Goal: Task Accomplishment & Management: Check status

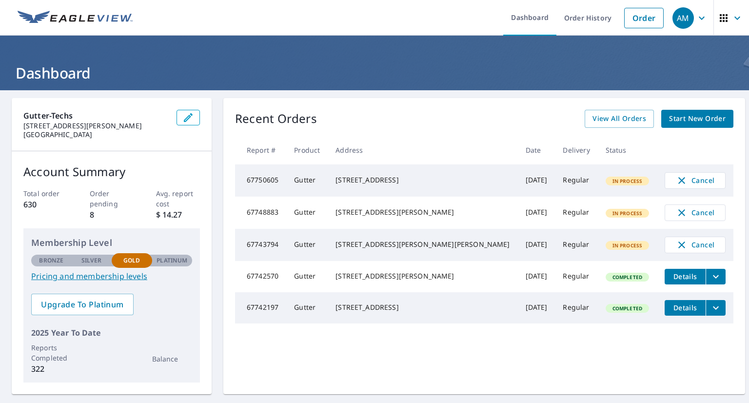
click at [710, 282] on icon "filesDropdownBtn-67742570" at bounding box center [716, 277] width 12 height 12
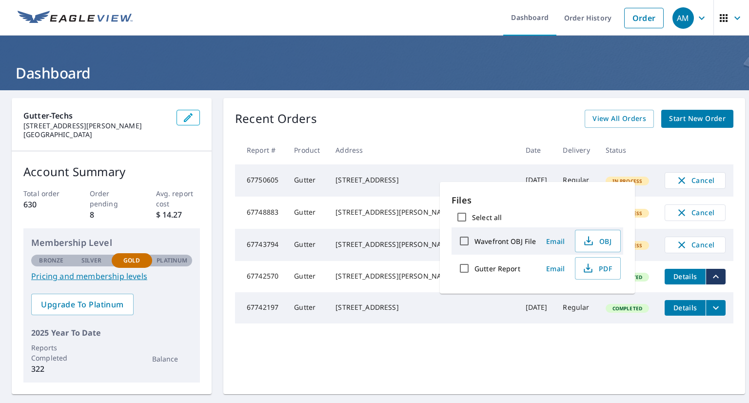
click at [486, 103] on div "Recent Orders View All Orders Start New Order Report # Product Address Date Del…" at bounding box center [484, 246] width 522 height 296
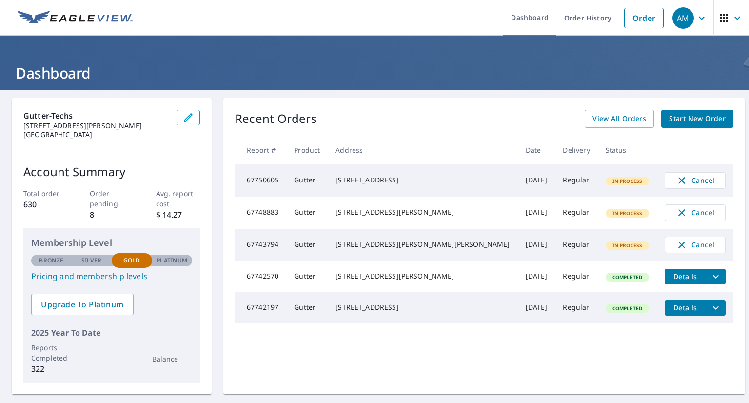
drag, startPoint x: 367, startPoint y: 282, endPoint x: 423, endPoint y: 290, distance: 56.1
click at [423, 281] on div "[STREET_ADDRESS][PERSON_NAME]" at bounding box center [422, 276] width 174 height 10
copy div "[STREET_ADDRESS][PERSON_NAME]"
click at [610, 361] on div "Recent Orders View All Orders Start New Order Report # Product Address Date Del…" at bounding box center [484, 246] width 522 height 296
click at [710, 282] on icon "filesDropdownBtn-67742570" at bounding box center [716, 277] width 12 height 12
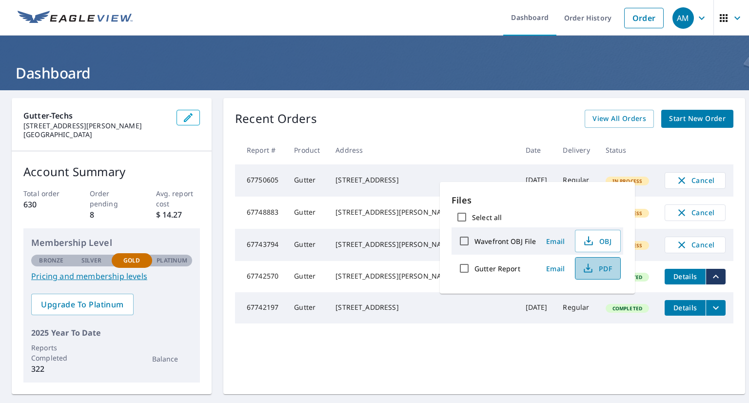
click at [593, 266] on span "PDF" at bounding box center [596, 268] width 31 height 12
click at [624, 366] on div "Recent Orders View All Orders Start New Order Report # Product Address Date Del…" at bounding box center [484, 246] width 522 height 296
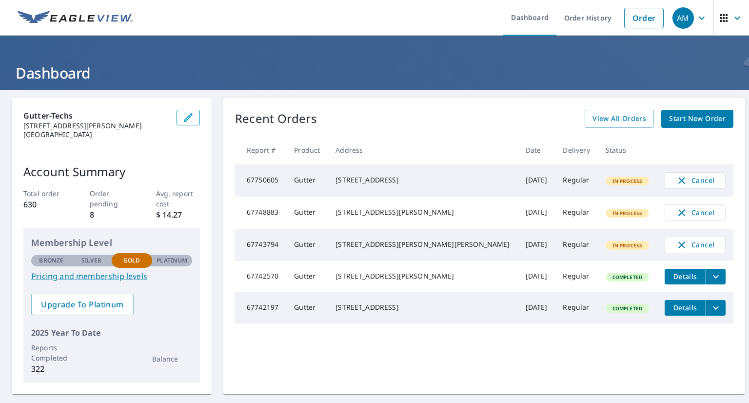
click at [710, 313] on icon "filesDropdownBtn-67742197" at bounding box center [716, 308] width 12 height 12
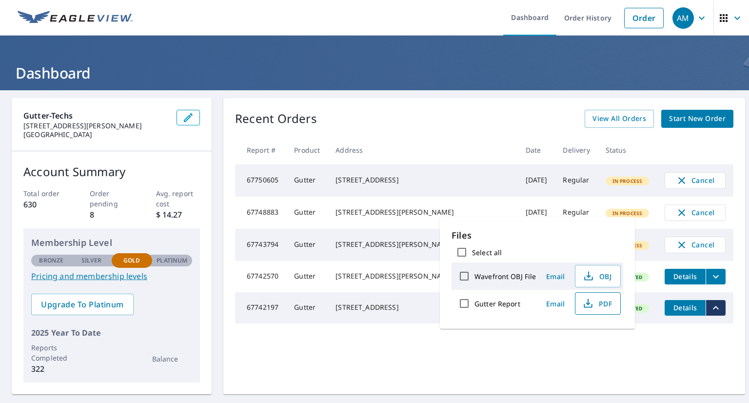
click at [597, 301] on span "PDF" at bounding box center [596, 303] width 31 height 12
click at [595, 375] on div "Recent Orders View All Orders Start New Order Report # Product Address Date Del…" at bounding box center [484, 246] width 522 height 296
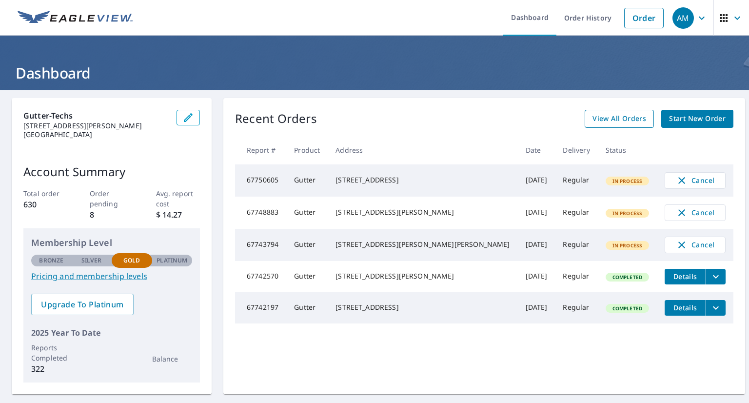
click at [603, 113] on span "View All Orders" at bounding box center [619, 119] width 54 height 12
